Goal: Task Accomplishment & Management: Manage account settings

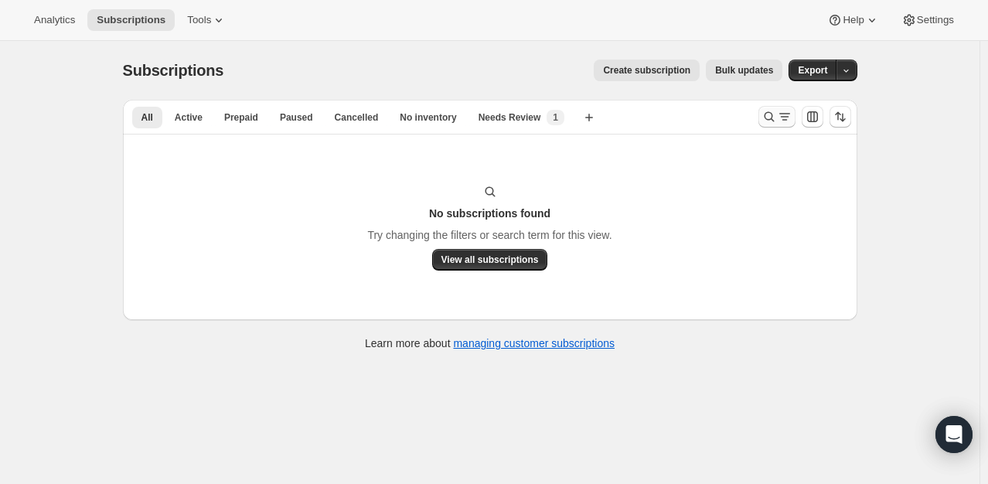
click at [769, 122] on icon "Search and filter results" at bounding box center [768, 116] width 15 height 15
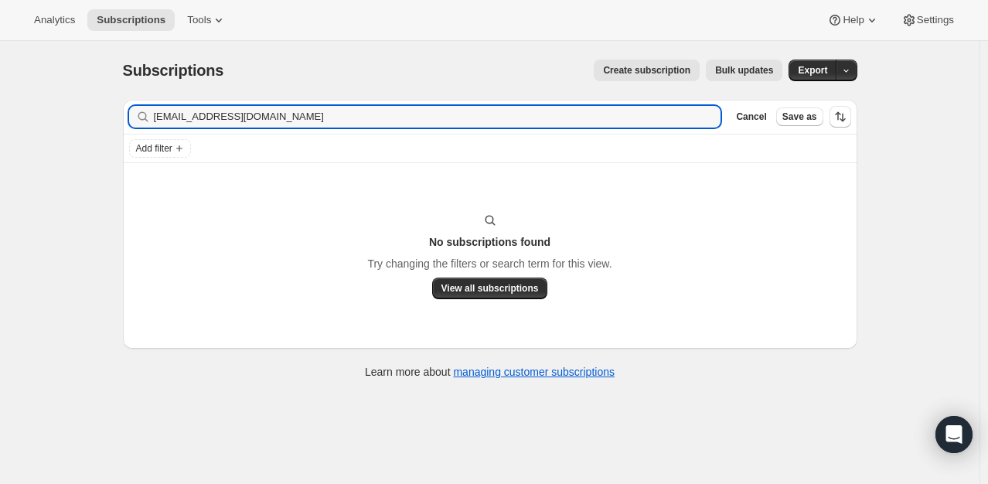
type input "[EMAIL_ADDRESS][DOMAIN_NAME] [EMAIL_ADDRESS][DOMAIN_NAME]"
click at [185, 113] on input "[EMAIL_ADDRESS][DOMAIN_NAME]" at bounding box center [437, 117] width 567 height 22
drag, startPoint x: 278, startPoint y: 122, endPoint x: 56, endPoint y: 112, distance: 222.0
click at [56, 112] on div "Subscriptions. This page is ready Subscriptions Create subscription Bulk update…" at bounding box center [489, 283] width 979 height 484
type input "marlee"
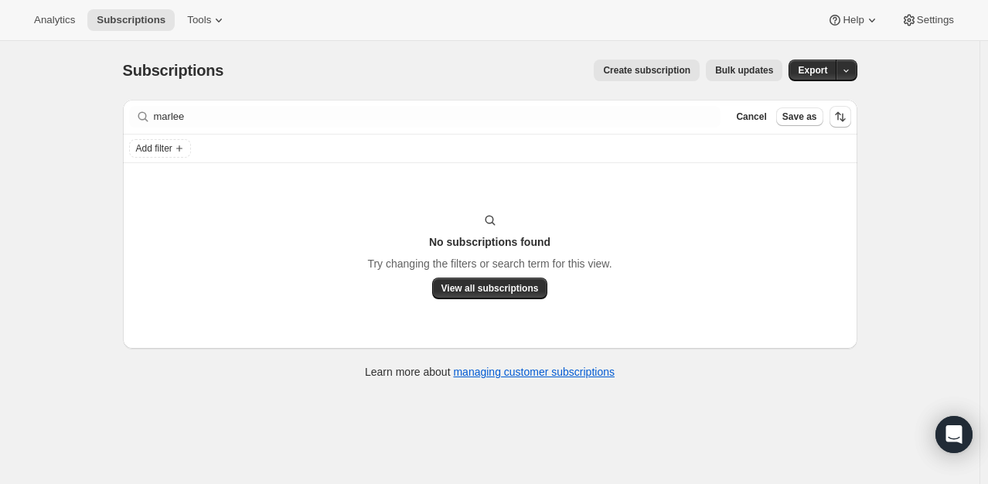
click at [84, 14] on div "Analytics Subscriptions Tools" at bounding box center [130, 20] width 211 height 22
click at [67, 21] on span "Analytics" at bounding box center [54, 20] width 41 height 12
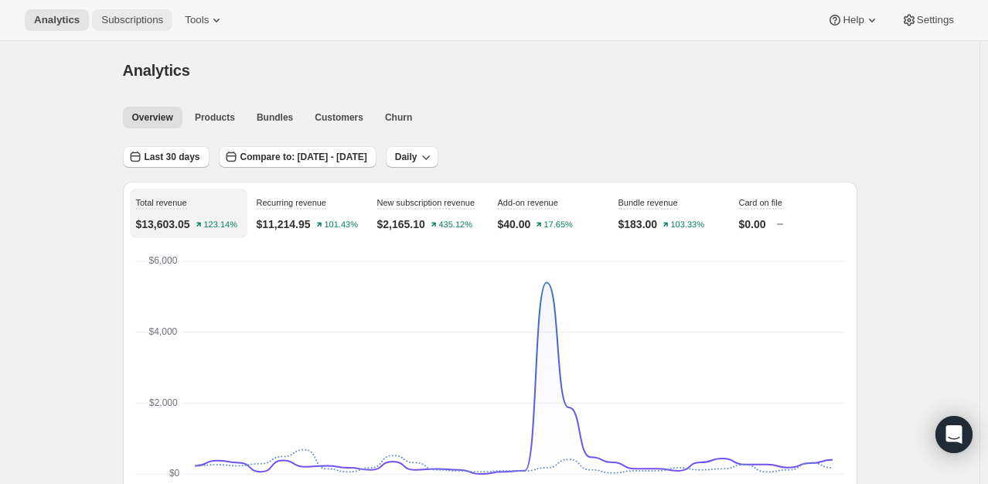
click at [117, 20] on span "Subscriptions" at bounding box center [132, 20] width 62 height 12
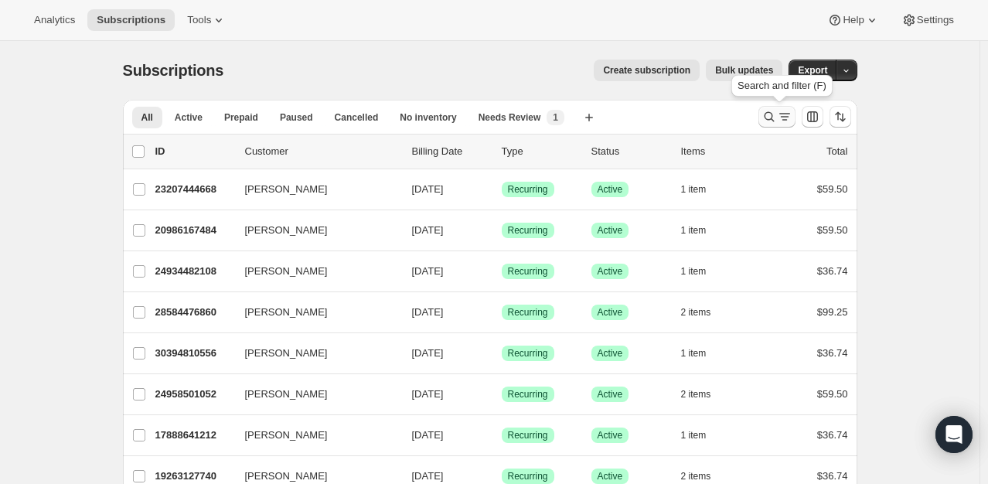
click at [767, 121] on icon "Search and filter results" at bounding box center [768, 116] width 15 height 15
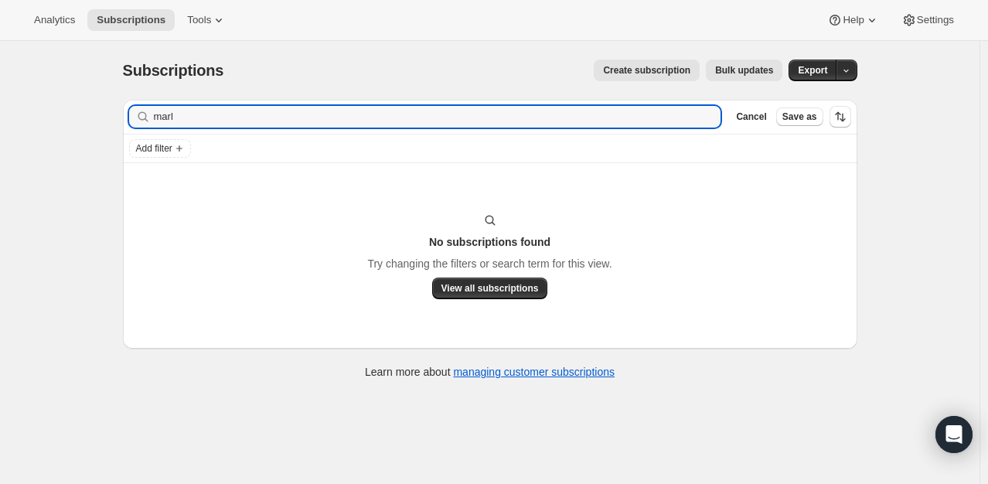
type input "mar"
